Goal: Information Seeking & Learning: Learn about a topic

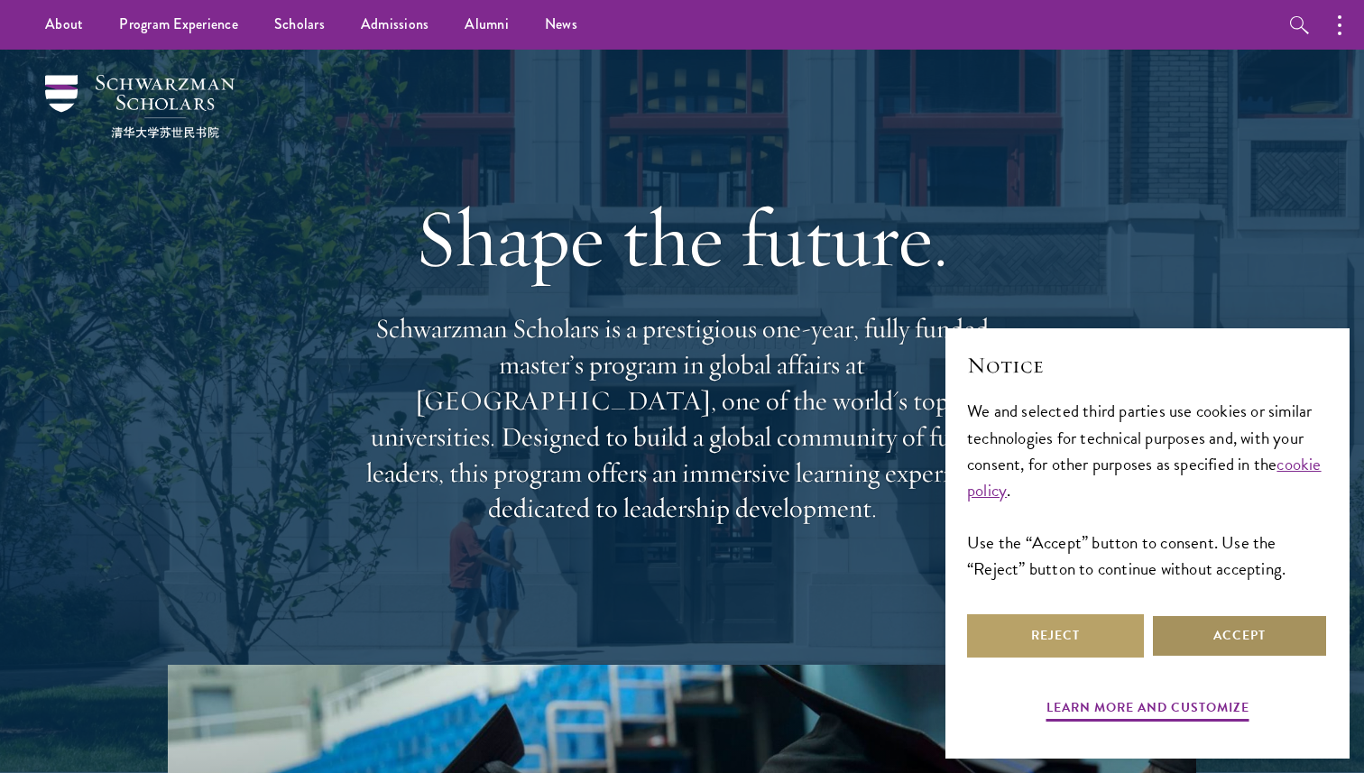
click at [1261, 642] on button "Accept" at bounding box center [1239, 635] width 177 height 43
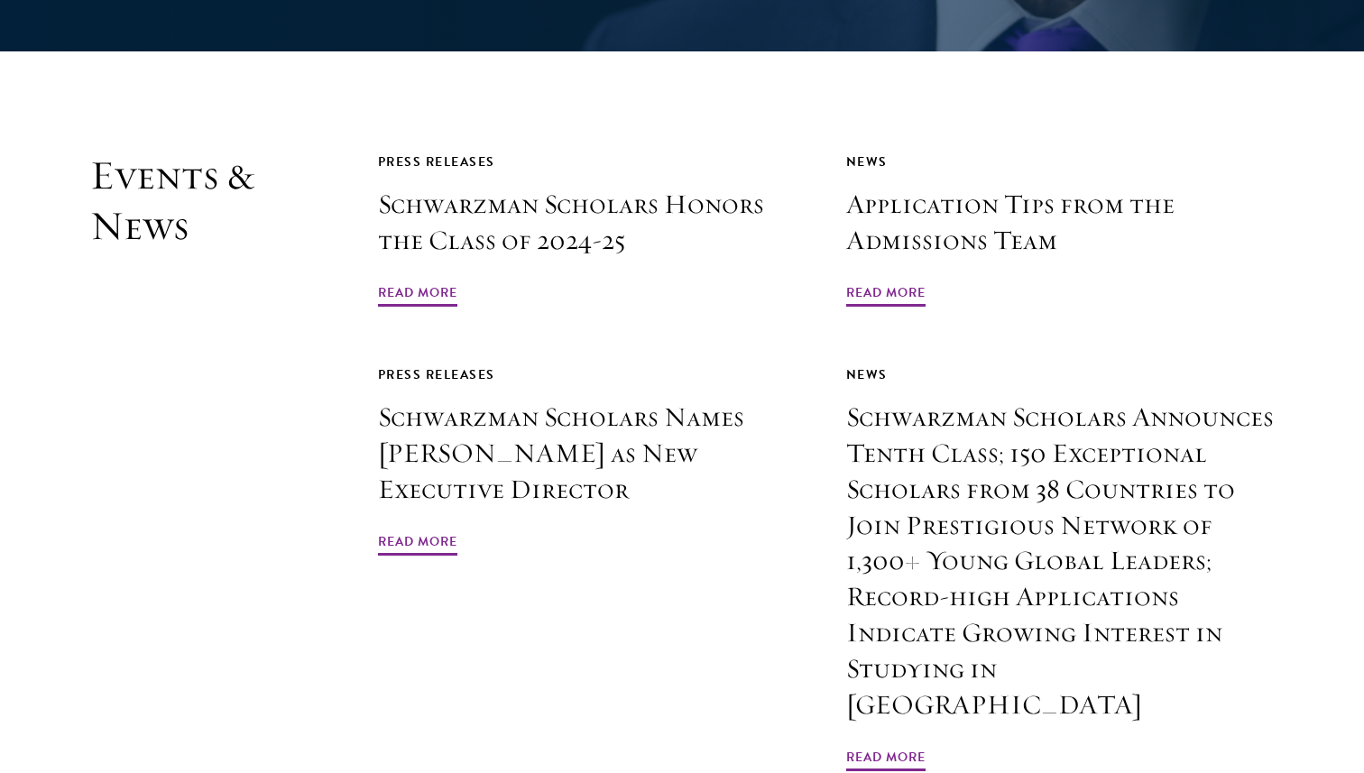
scroll to position [4266, 0]
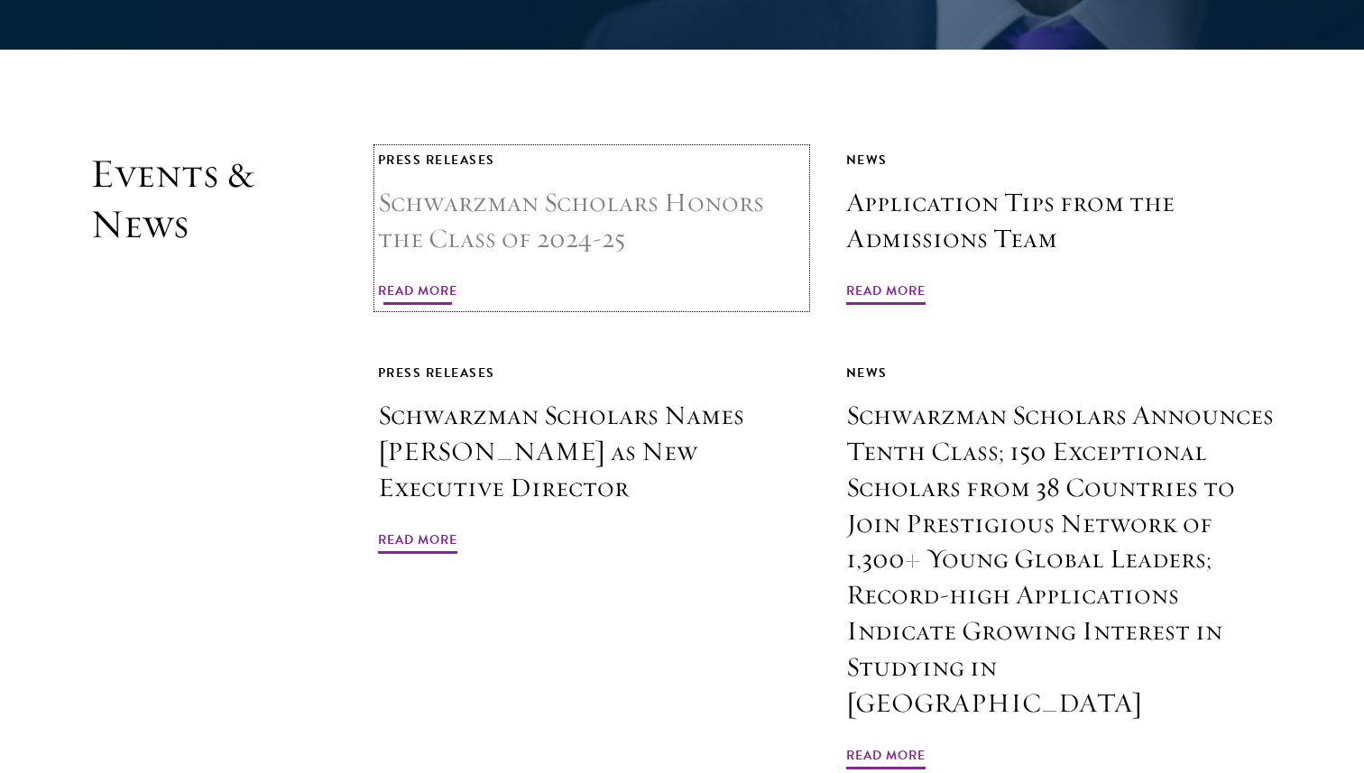
click at [531, 185] on h3 "Schwarzman Scholars Honors the Class of 2024-25" at bounding box center [592, 221] width 428 height 72
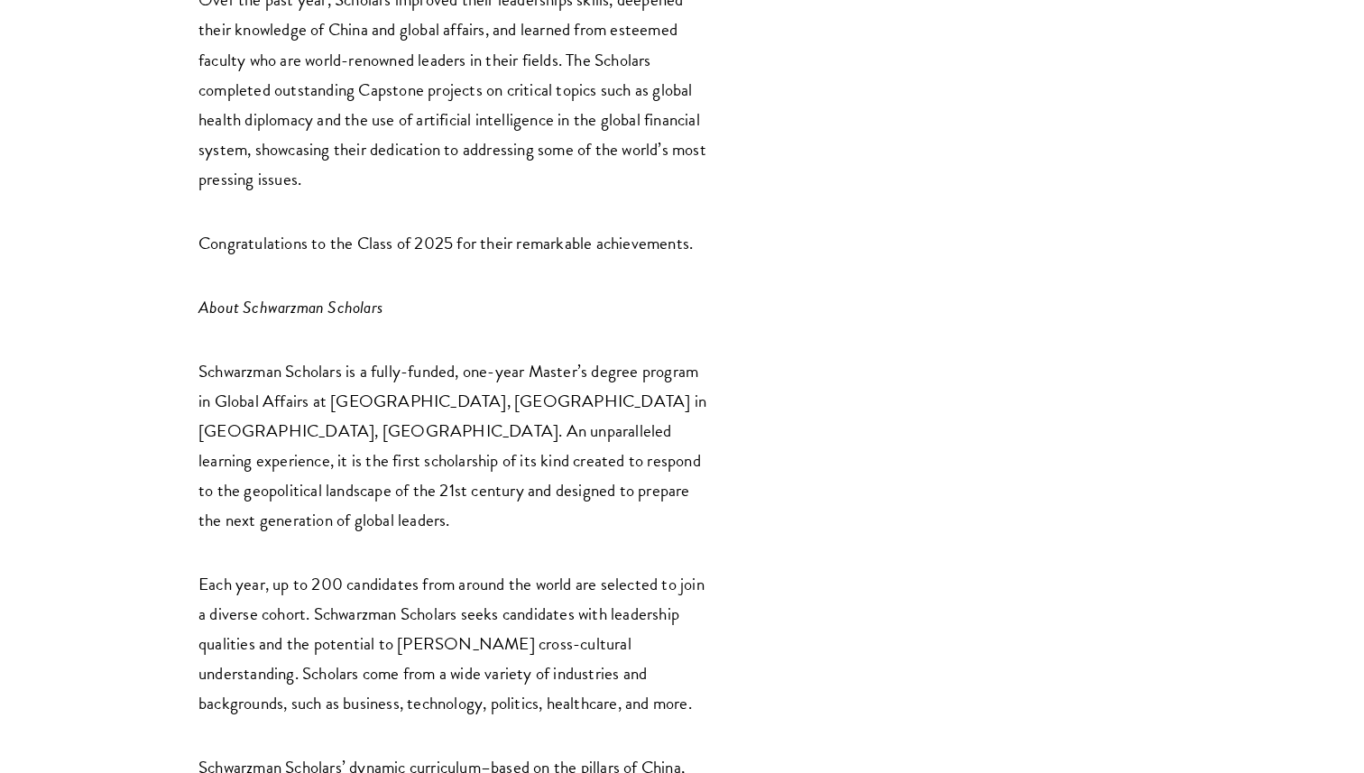
scroll to position [2913, 0]
